Goal: Information Seeking & Learning: Learn about a topic

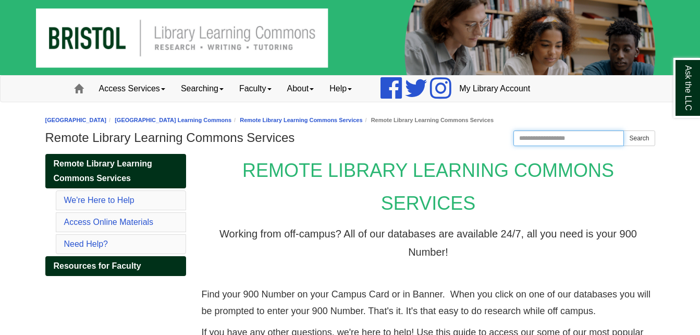
click at [566, 138] on input "Search the Website" at bounding box center [569, 138] width 111 height 16
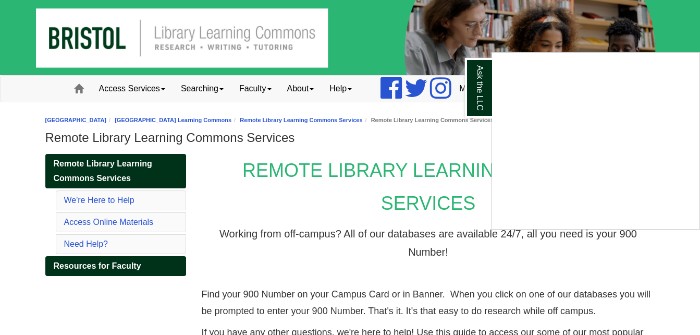
type input "**********"
click at [624, 130] on button "Search" at bounding box center [639, 138] width 31 height 16
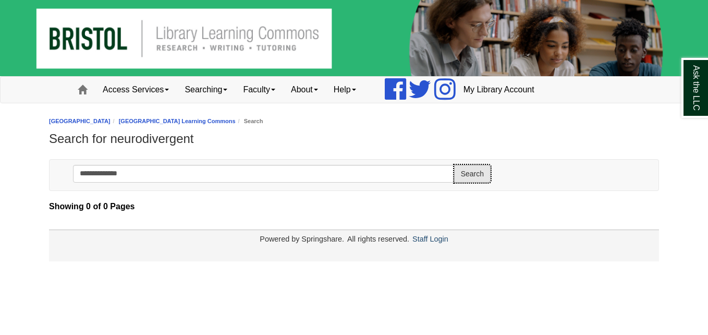
click at [468, 174] on button "Search" at bounding box center [472, 174] width 36 height 18
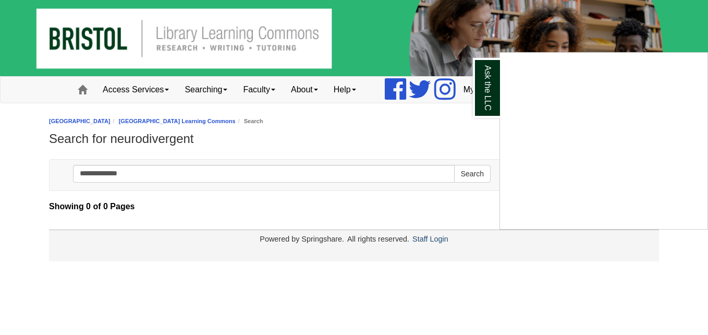
drag, startPoint x: 313, startPoint y: 177, endPoint x: 106, endPoint y: 169, distance: 206.6
click at [106, 169] on div "Ask the LLC" at bounding box center [354, 167] width 708 height 335
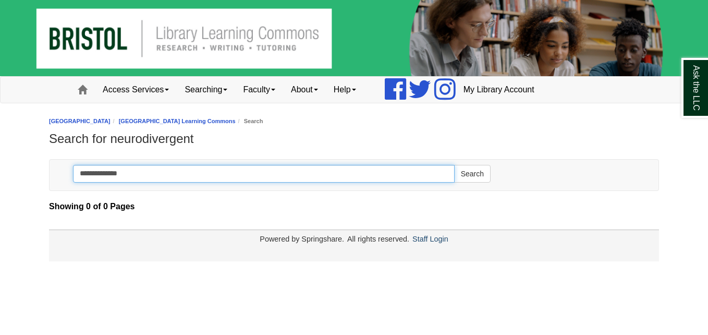
drag, startPoint x: 169, startPoint y: 173, endPoint x: 68, endPoint y: 179, distance: 100.9
click at [68, 179] on form "**********" at bounding box center [281, 175] width 433 height 31
type input "******"
click at [454, 165] on button "Search" at bounding box center [472, 174] width 36 height 18
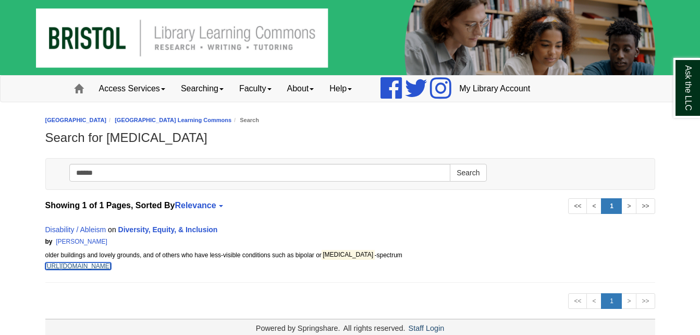
click at [112, 265] on link "https://libguides.bristolcc.edu/c.php?g=1071447&p=7801293" at bounding box center [78, 265] width 66 height 7
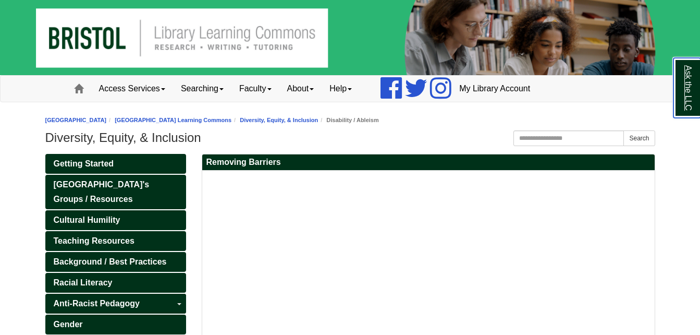
click at [693, 88] on link "Ask the LLC" at bounding box center [687, 88] width 27 height 60
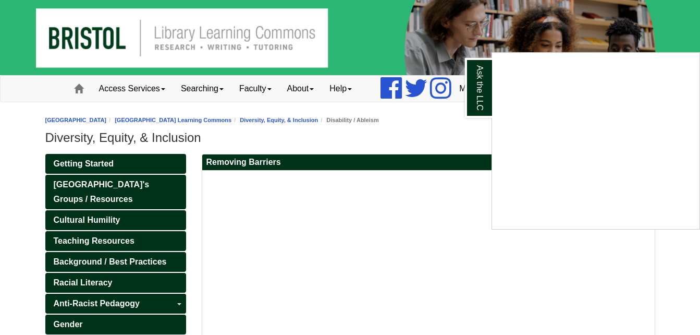
click at [406, 138] on h1 "Diversity, Equity, & Inclusion" at bounding box center [350, 137] width 610 height 15
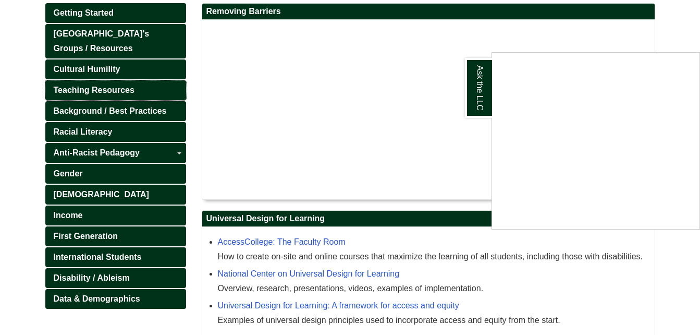
scroll to position [191, 0]
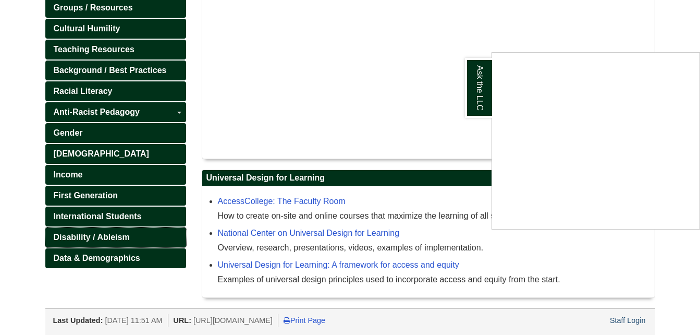
click at [129, 230] on link "Disability / Ableism" at bounding box center [115, 237] width 141 height 20
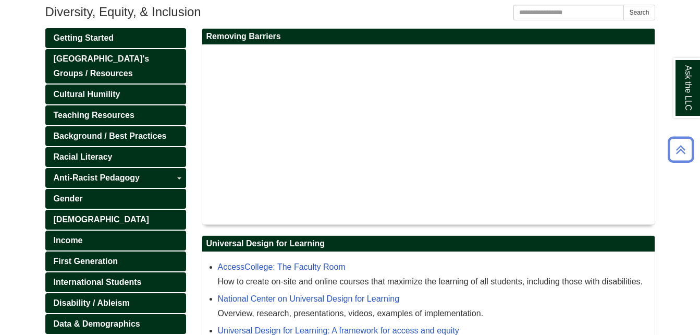
scroll to position [191, 0]
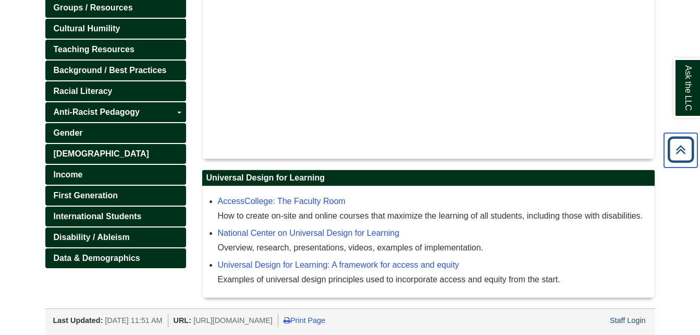
click at [679, 147] on icon "Back to Top" at bounding box center [680, 149] width 33 height 33
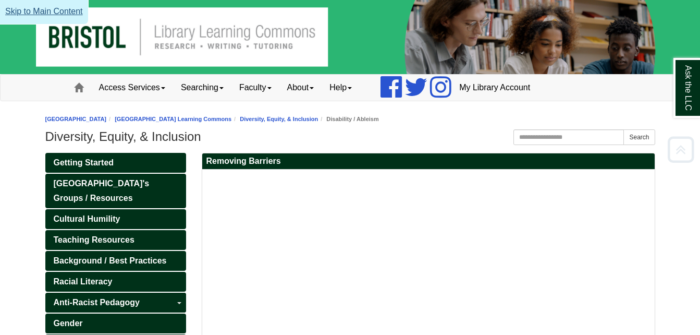
scroll to position [0, 0]
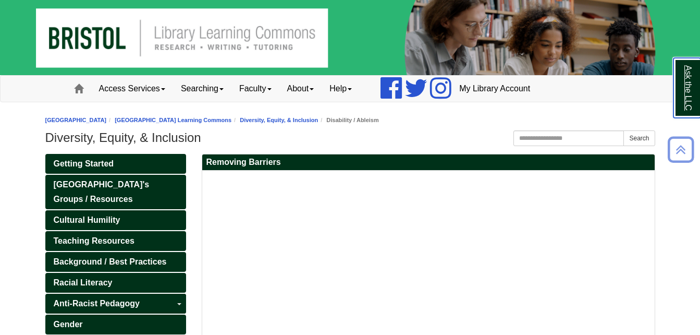
click at [696, 74] on link "Ask the LLC" at bounding box center [687, 88] width 27 height 60
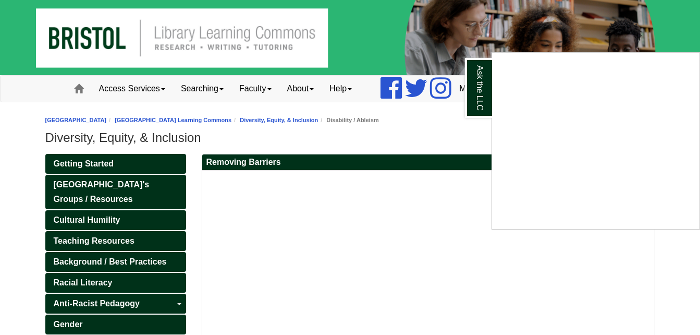
click at [438, 135] on h1 "Diversity, Equity, & Inclusion" at bounding box center [350, 137] width 610 height 15
click at [617, 297] on div at bounding box center [429, 260] width 442 height 169
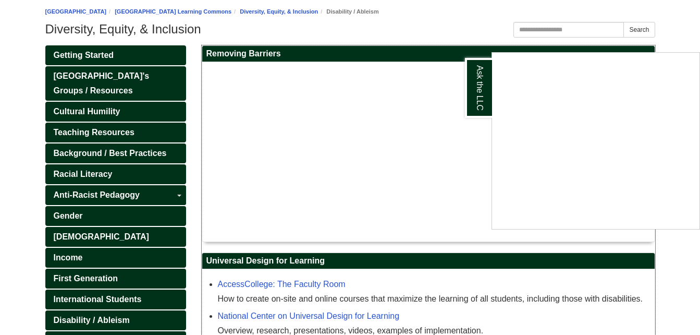
scroll to position [109, 0]
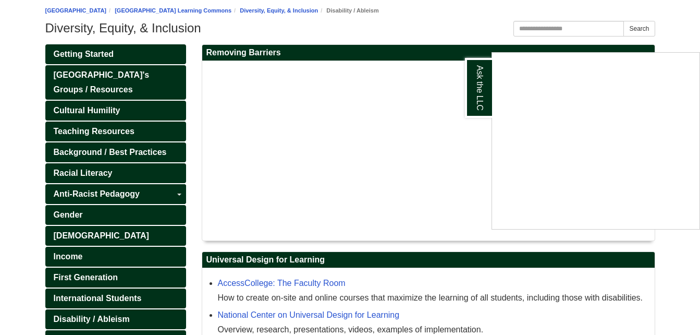
click at [685, 30] on body "Skip to Main Content Toggle navigation Home Access Services Access Services Pol…" at bounding box center [350, 154] width 700 height 526
click at [518, 315] on div "National Center on Universal Design for Learning Overview, research, presentati…" at bounding box center [434, 322] width 432 height 29
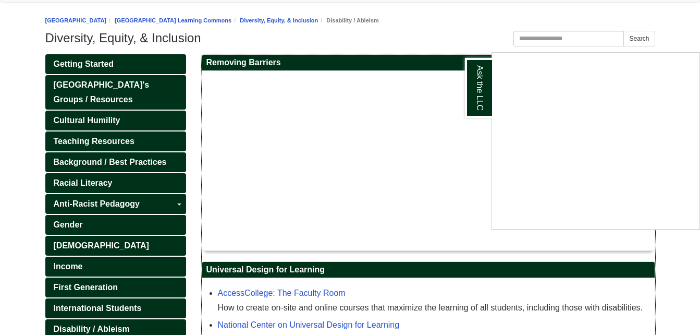
scroll to position [100, 0]
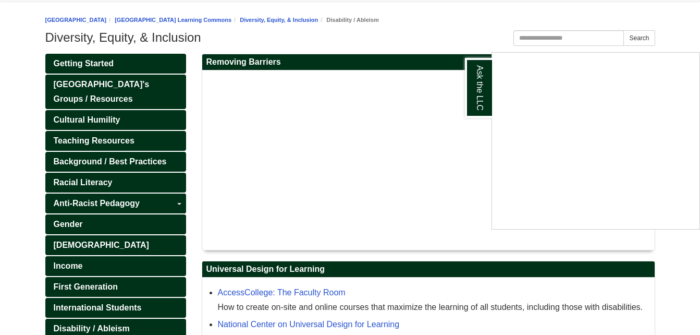
click at [670, 15] on body "Skip to Main Content Toggle navigation Home Access Services Access Services Pol…" at bounding box center [350, 163] width 700 height 526
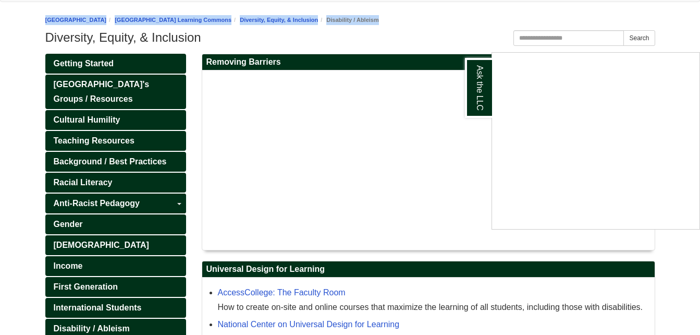
drag, startPoint x: 670, startPoint y: 15, endPoint x: 666, endPoint y: 11, distance: 5.5
click at [666, 11] on body "Skip to Main Content Toggle navigation Home Access Services Access Services Pol…" at bounding box center [350, 163] width 700 height 526
click at [640, 23] on ol "Bristol Community College Bristol Community College Library Learning Commons Fo…" at bounding box center [350, 20] width 610 height 10
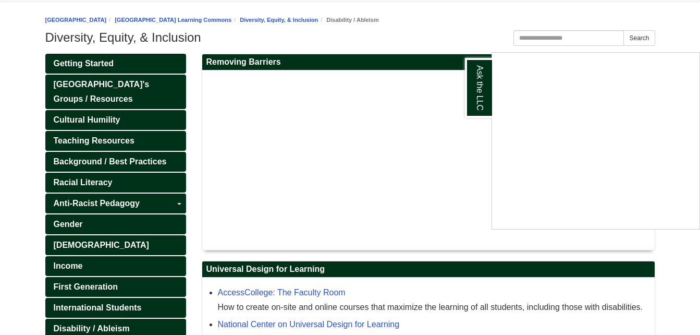
click at [640, 23] on ol "Bristol Community College Bristol Community College Library Learning Commons Fo…" at bounding box center [350, 20] width 610 height 10
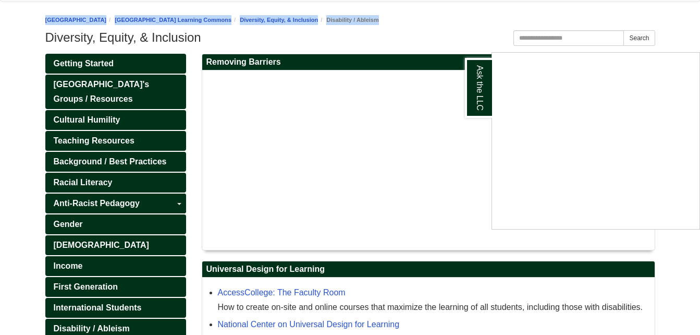
click at [640, 23] on ol "Bristol Community College Bristol Community College Library Learning Commons Fo…" at bounding box center [350, 20] width 610 height 10
click at [486, 17] on ol "Bristol Community College Bristol Community College Library Learning Commons Fo…" at bounding box center [350, 20] width 610 height 10
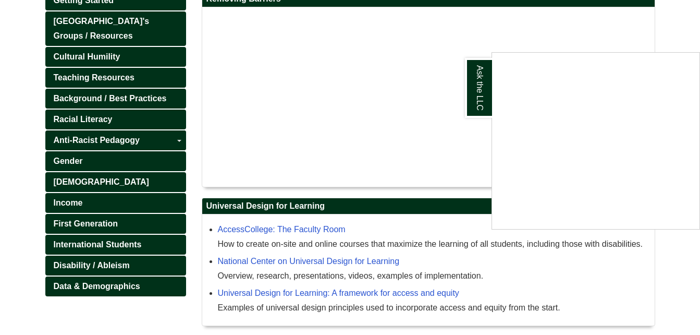
scroll to position [164, 0]
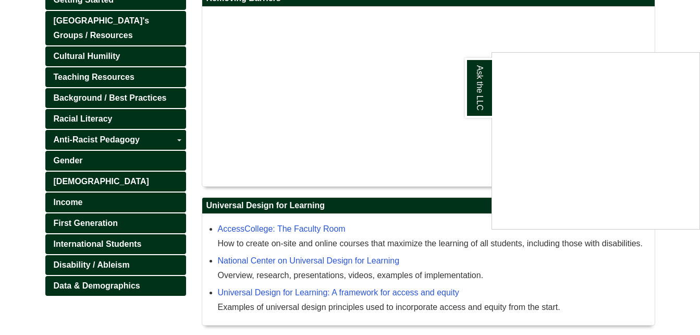
click at [682, 29] on body "Skip to Main Content Toggle navigation Home Access Services Access Services Pol…" at bounding box center [350, 99] width 700 height 526
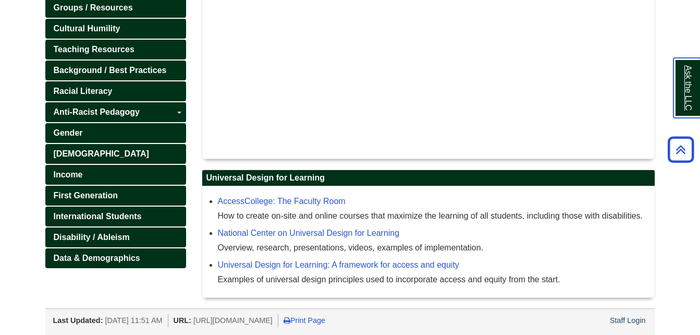
scroll to position [0, 0]
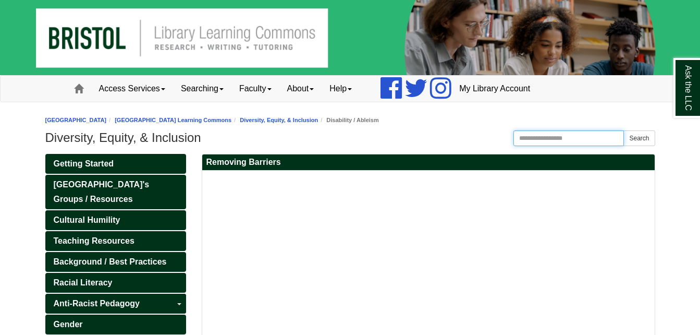
click at [540, 144] on input "Search this Guide" at bounding box center [569, 138] width 111 height 16
type input "******"
click at [624, 130] on button "Search" at bounding box center [639, 138] width 31 height 16
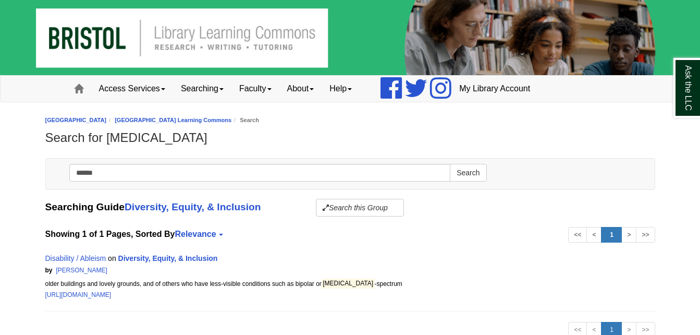
scroll to position [44, 0]
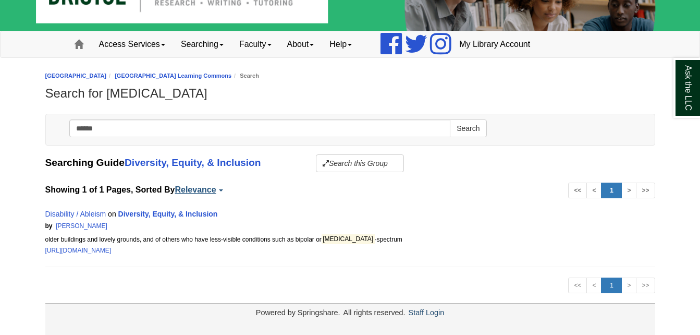
click at [211, 191] on link "Relevance" at bounding box center [198, 189] width 46 height 9
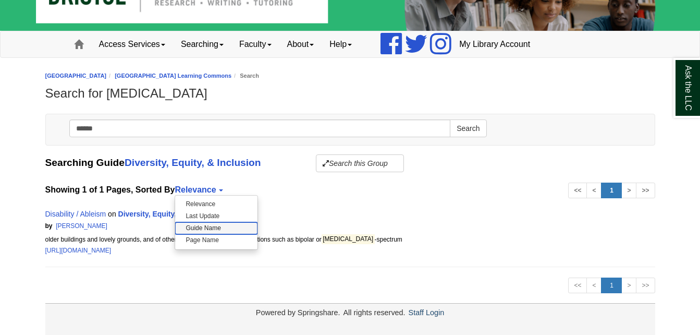
click at [216, 226] on link "Guide Name" at bounding box center [216, 228] width 82 height 12
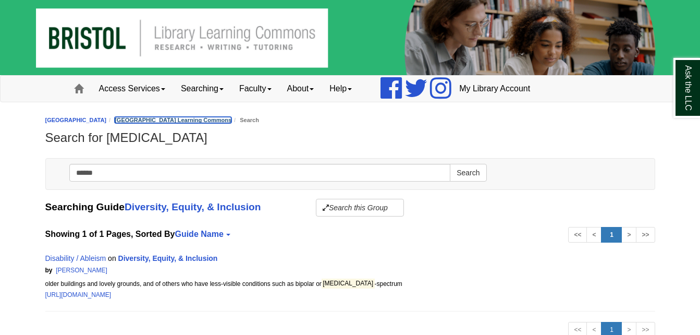
click at [232, 121] on link "[GEOGRAPHIC_DATA] Learning Commons" at bounding box center [173, 120] width 117 height 6
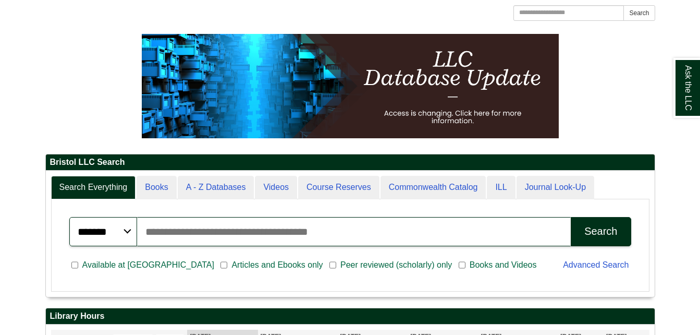
scroll to position [126, 609]
click at [356, 223] on input "Search articles, books, journals & more" at bounding box center [354, 231] width 434 height 29
click at [327, 226] on input "Search articles, books, journals & more" at bounding box center [354, 231] width 434 height 29
type input "******"
click at [78, 263] on span "Available at [GEOGRAPHIC_DATA]" at bounding box center [148, 265] width 140 height 13
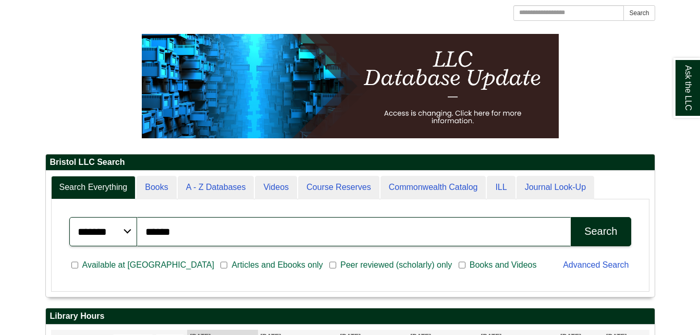
click at [603, 221] on button "Search" at bounding box center [601, 231] width 60 height 29
